Goal: Information Seeking & Learning: Understand process/instructions

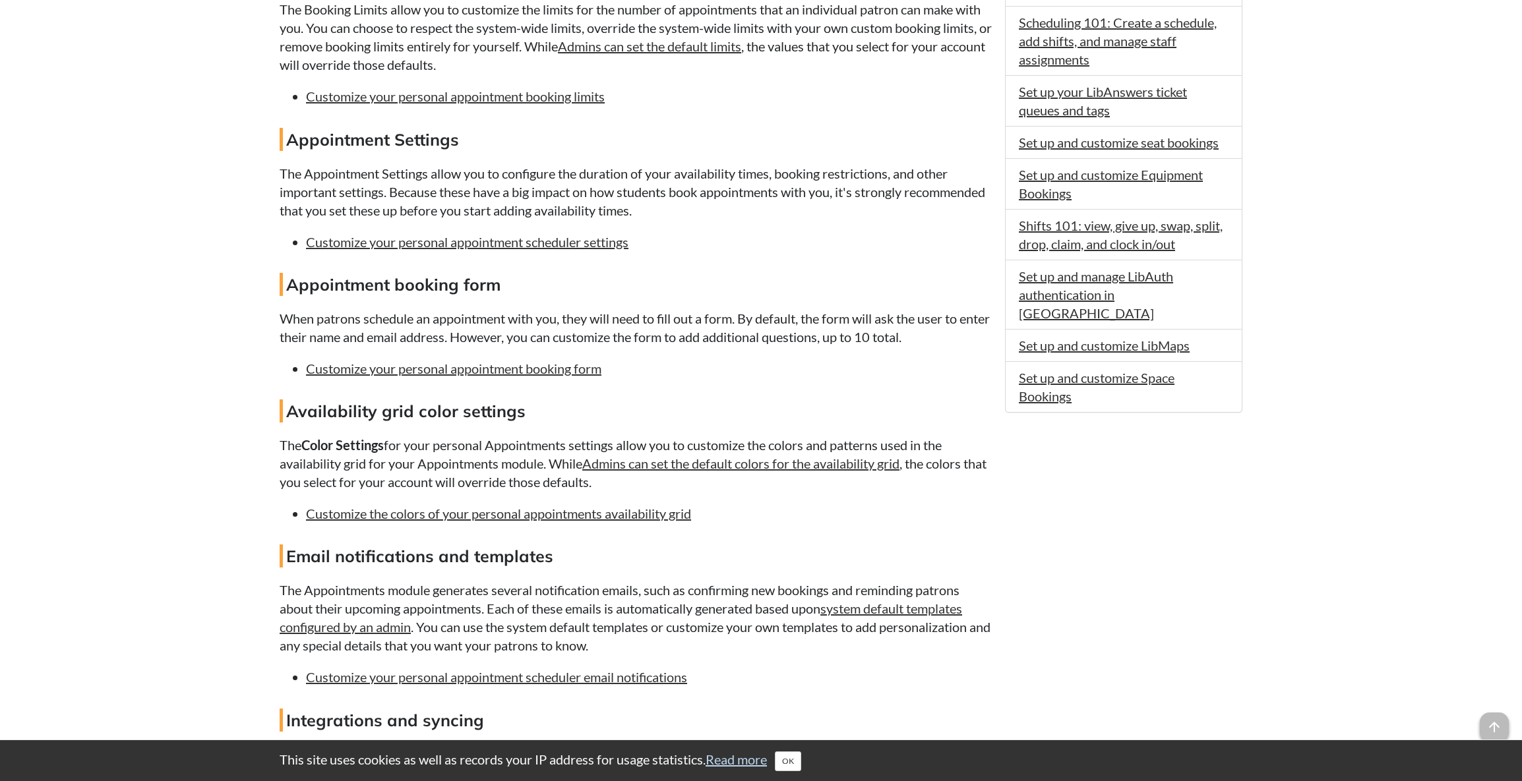
scroll to position [396, 0]
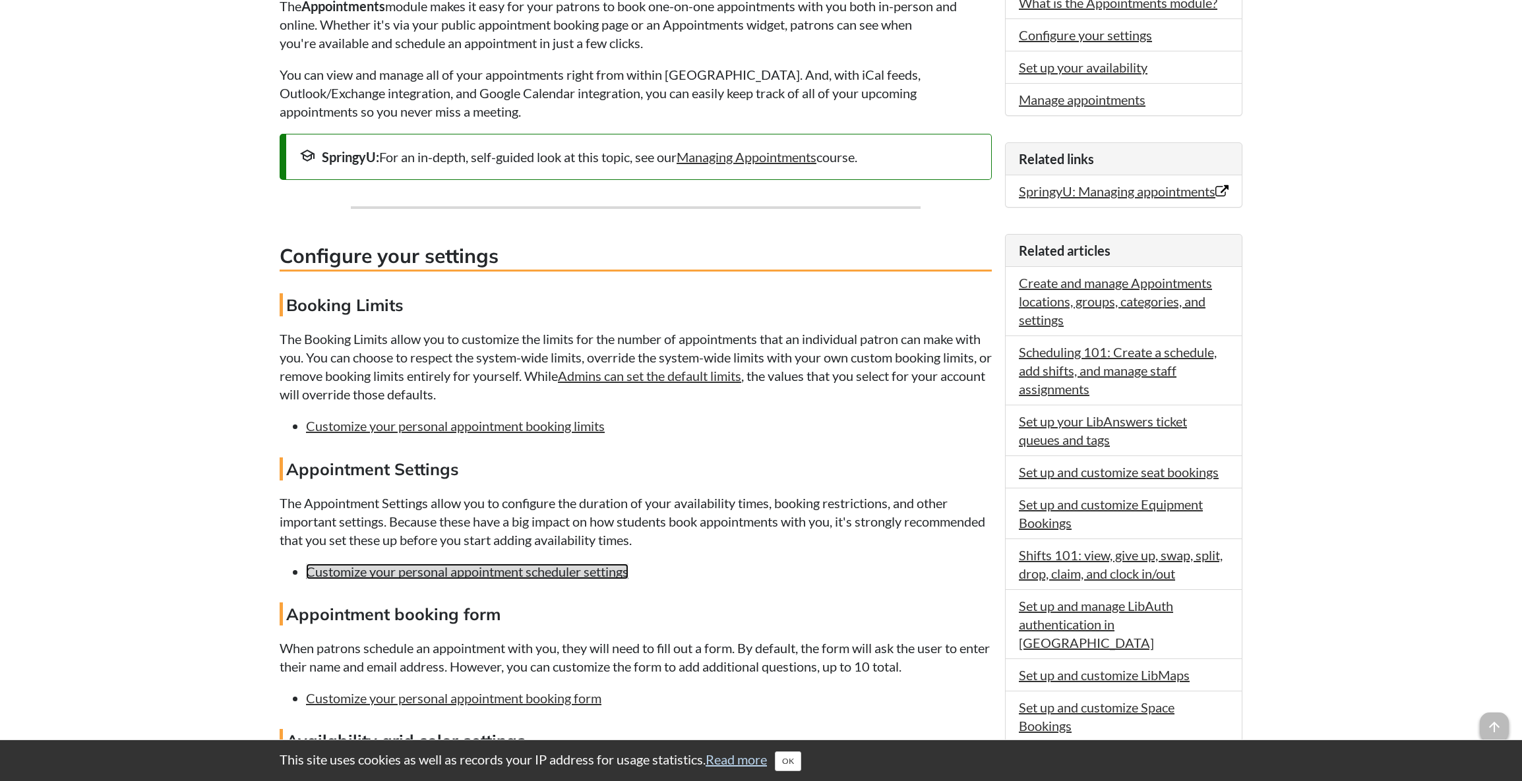
click at [490, 568] on link "Customize your personal appointment scheduler settings" at bounding box center [467, 572] width 322 height 16
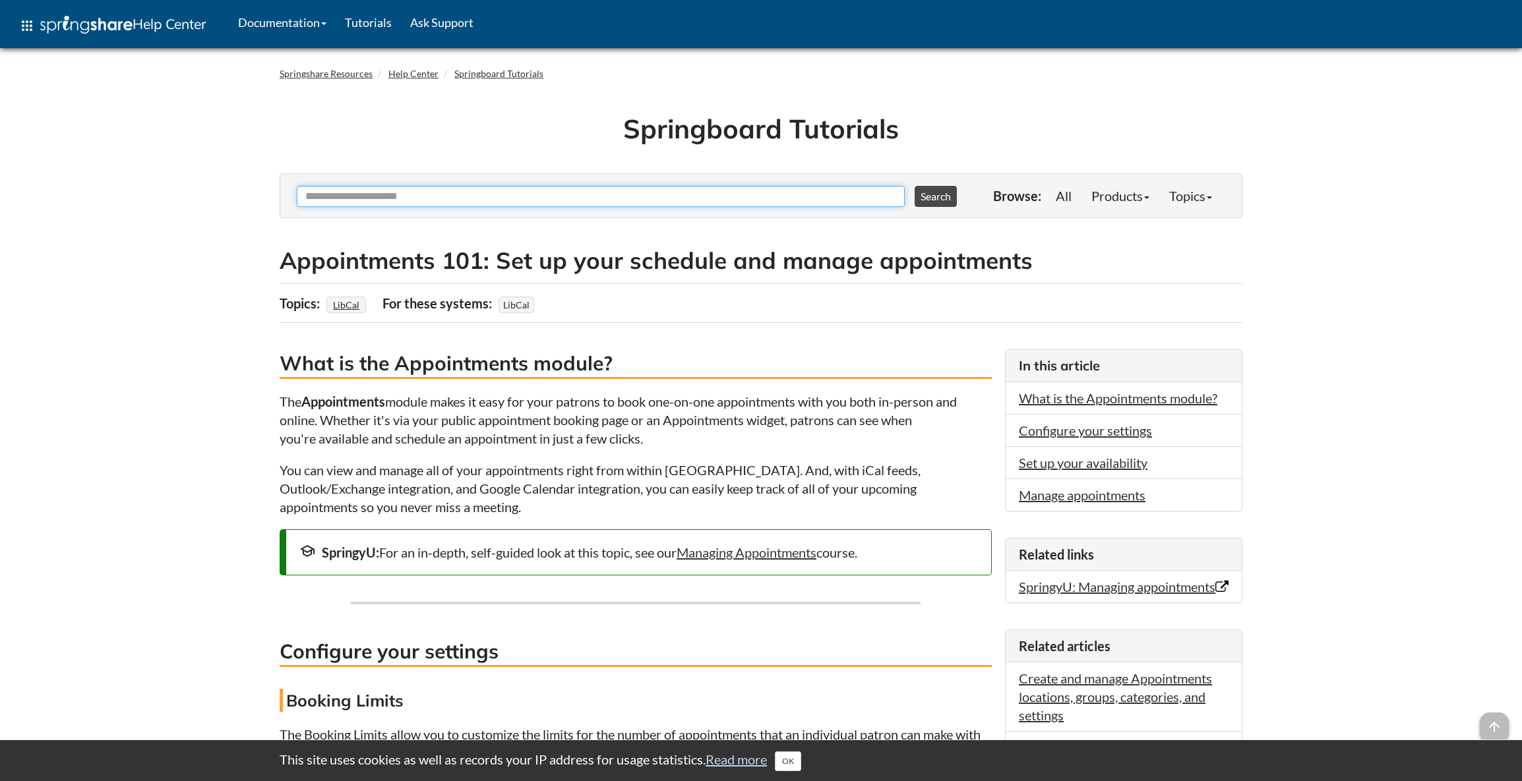
click at [378, 197] on input "Ask Another Question" at bounding box center [601, 196] width 608 height 21
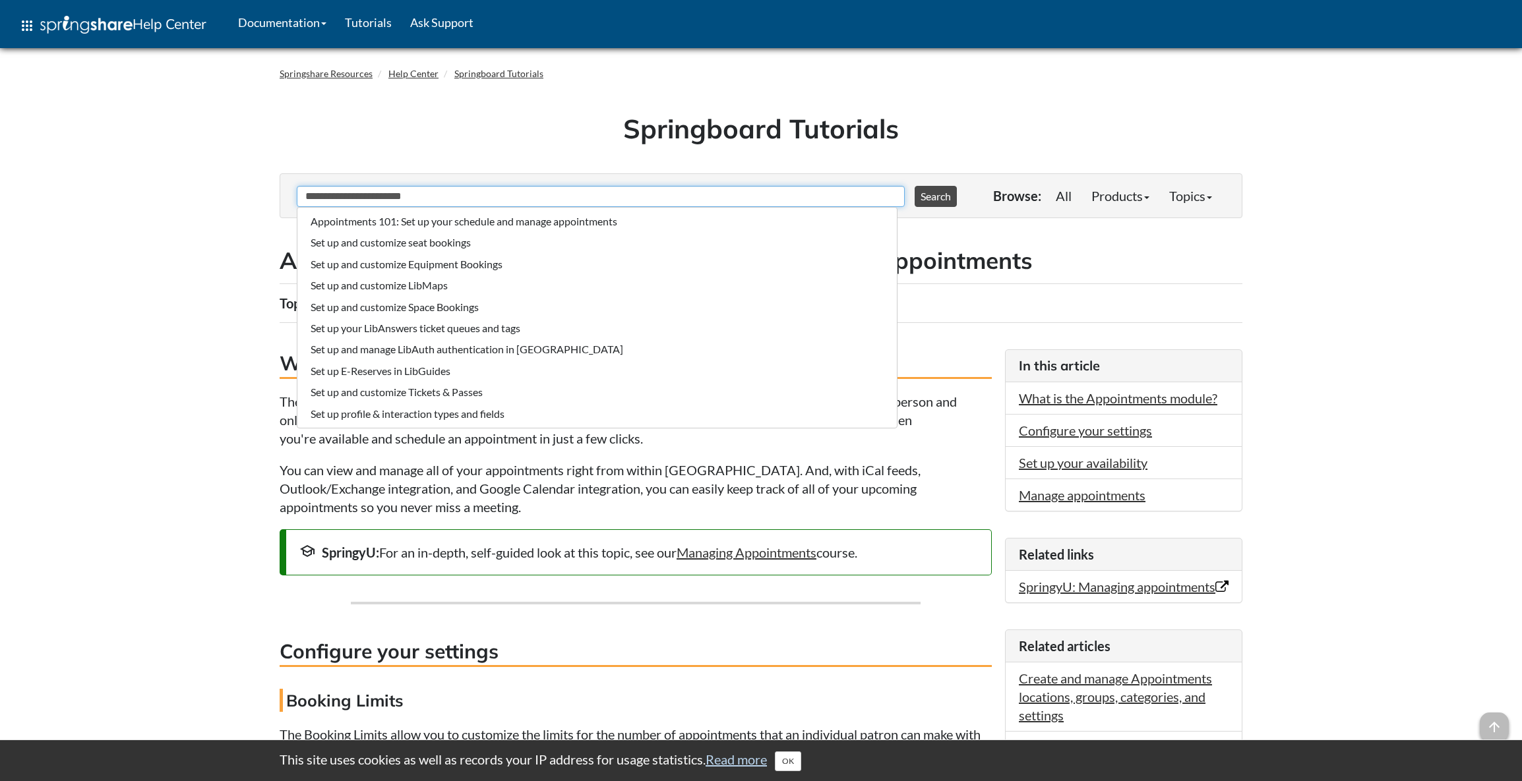
type input "**********"
click at [914, 186] on button "Search" at bounding box center [935, 196] width 42 height 21
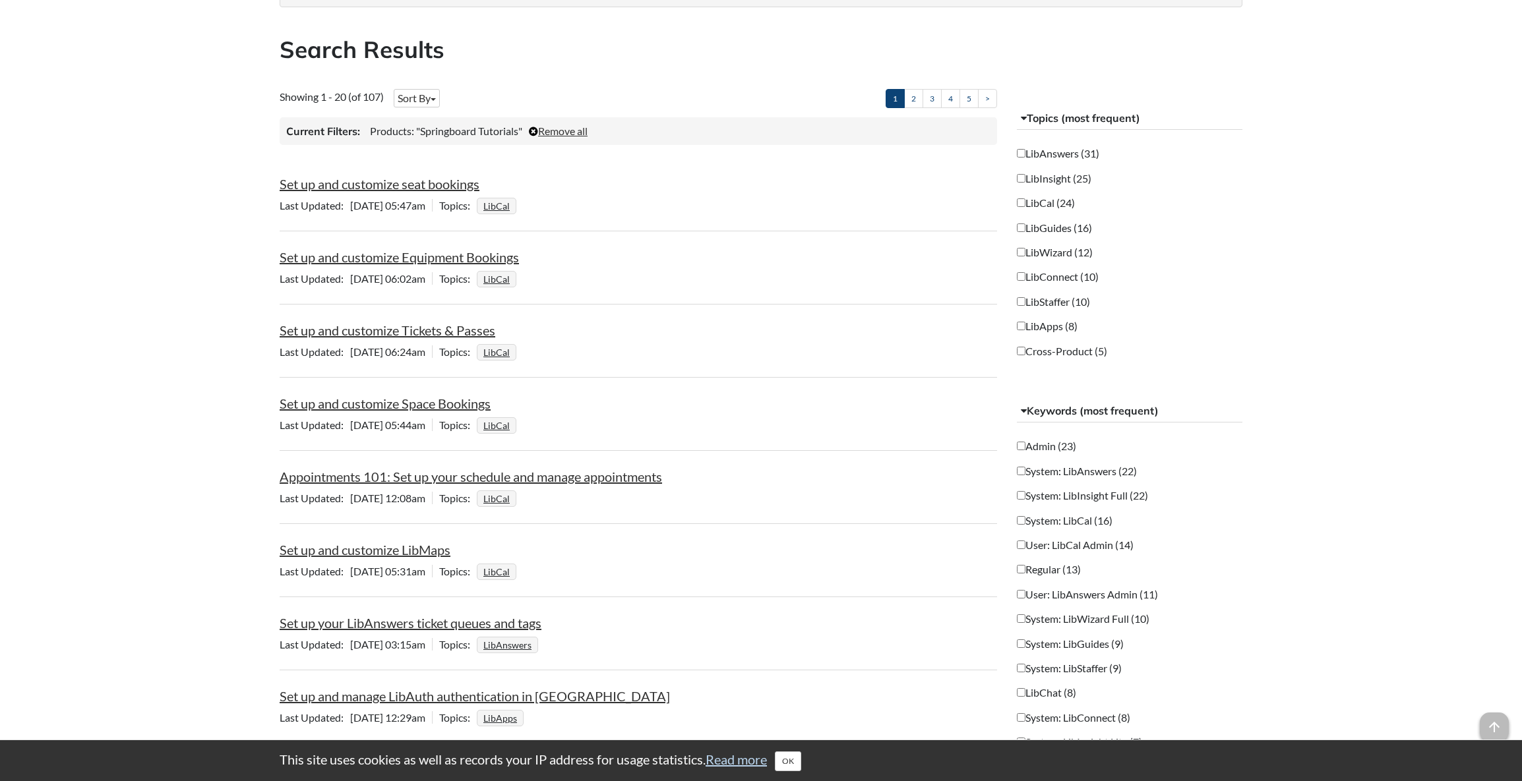
scroll to position [264, 0]
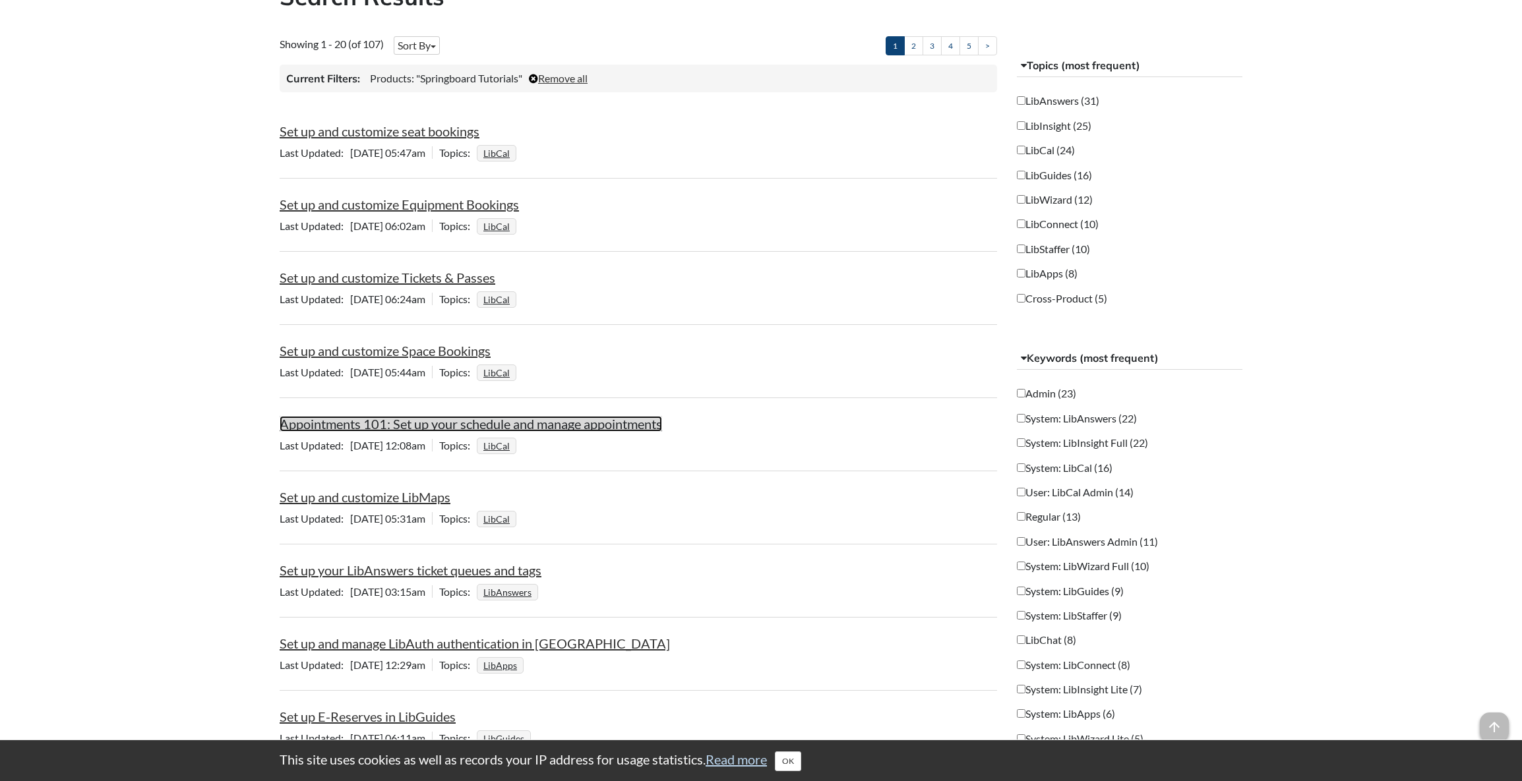
click at [442, 427] on link "Appointments 101: Set up your schedule and manage appointments" at bounding box center [471, 424] width 382 height 16
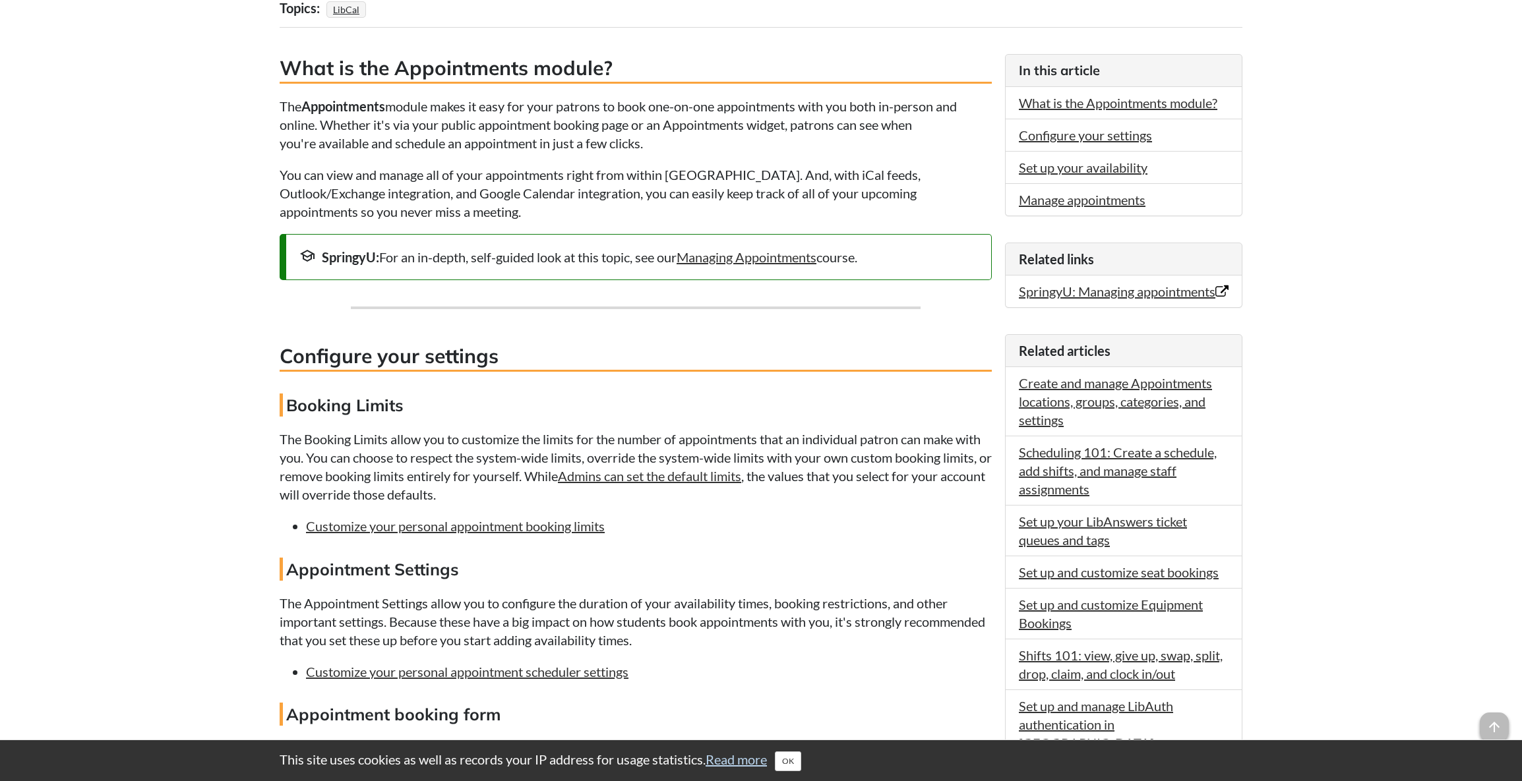
scroll to position [330, 0]
